Goal: Navigation & Orientation: Understand site structure

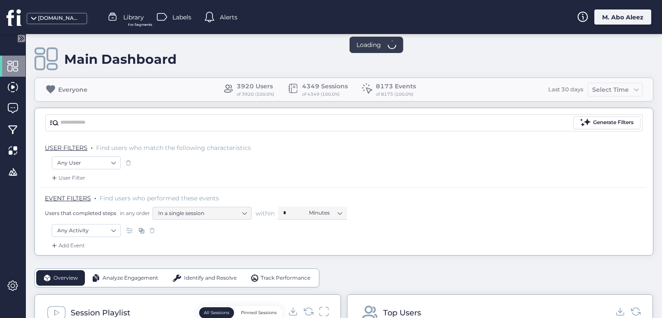
click at [62, 16] on div "[DOMAIN_NAME]" at bounding box center [59, 18] width 43 height 8
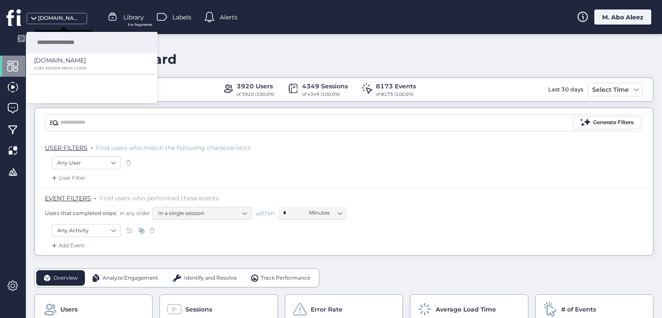
click at [62, 16] on div "[DOMAIN_NAME]" at bounding box center [59, 18] width 43 height 8
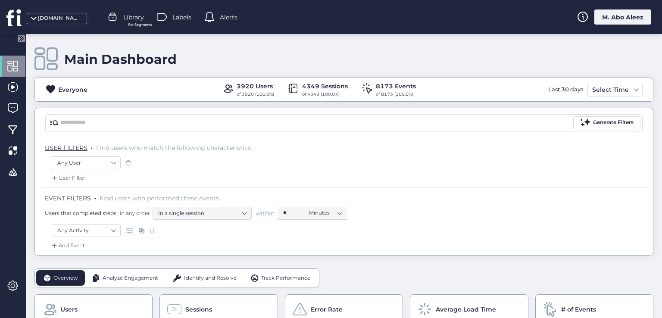
click at [21, 37] on icon at bounding box center [22, 38] width 2 height 4
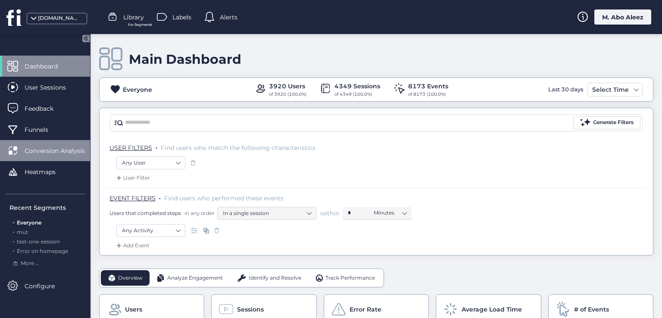
click at [52, 149] on span "Conversion Analysis" at bounding box center [61, 150] width 73 height 9
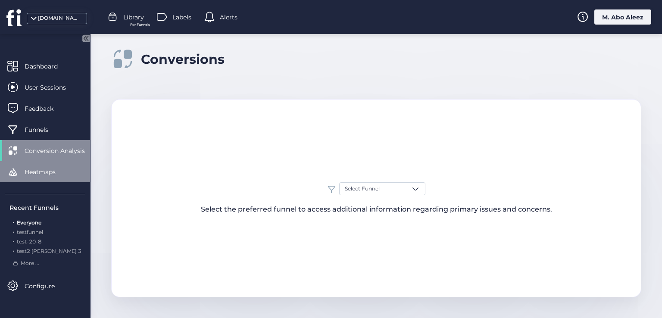
click at [43, 172] on span "Heatmaps" at bounding box center [47, 171] width 44 height 9
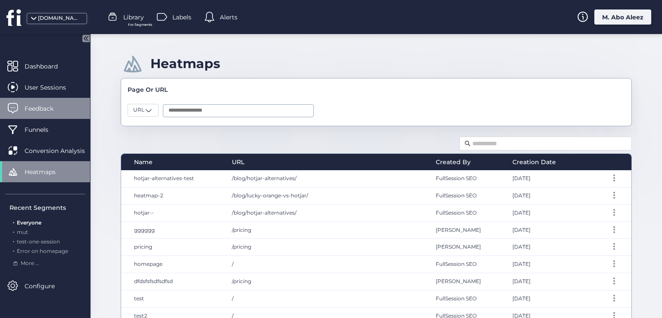
click at [50, 104] on span "Feedback" at bounding box center [46, 108] width 42 height 9
